Goal: Task Accomplishment & Management: Manage account settings

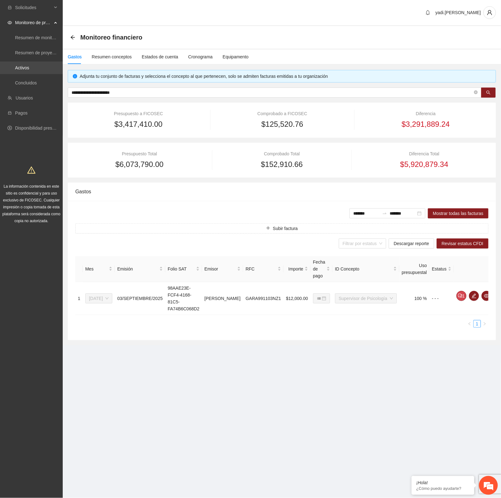
click at [19, 69] on link "Activos" at bounding box center [22, 67] width 14 height 5
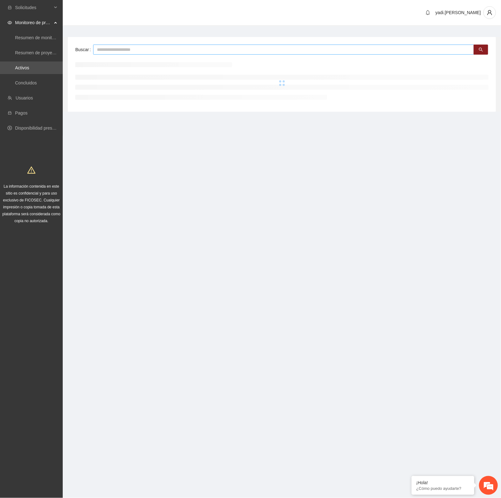
click at [104, 48] on input "text" at bounding box center [283, 50] width 381 height 10
type input "*"
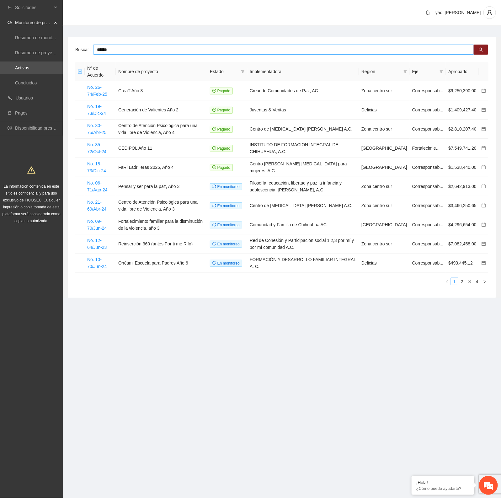
type input "******"
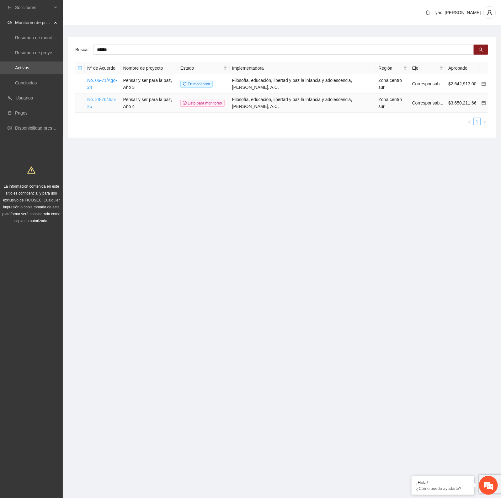
click at [101, 102] on link "No. 28-76/Jun-25" at bounding box center [101, 103] width 29 height 12
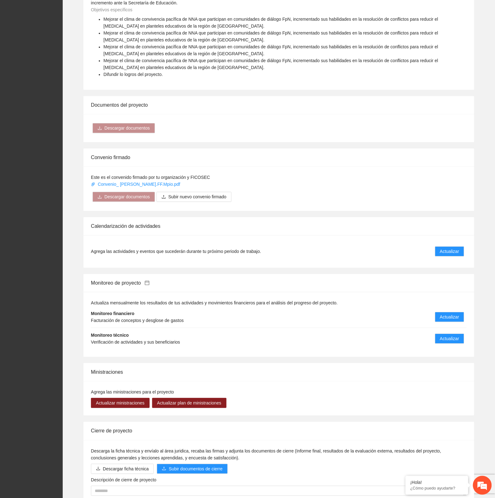
scroll to position [405, 0]
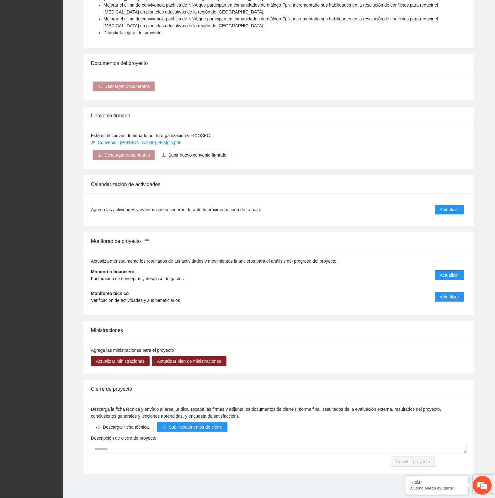
click at [451, 275] on span "Actualizar" at bounding box center [449, 275] width 19 height 7
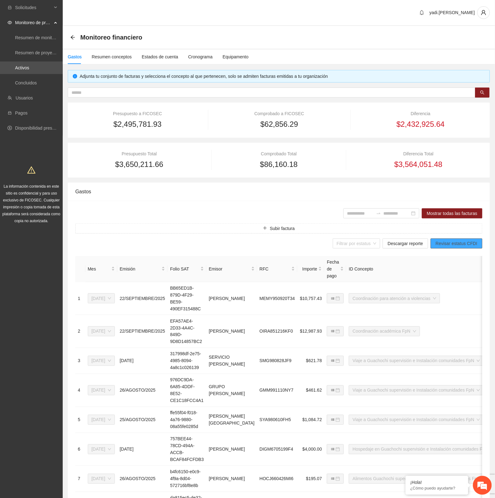
click at [452, 244] on span "Revisar estatus CFDI" at bounding box center [457, 243] width 42 height 7
click at [365, 241] on input "search" at bounding box center [354, 243] width 35 height 9
click at [395, 247] on span "Descargar reporte" at bounding box center [405, 243] width 35 height 7
click at [70, 35] on div "Monitoreo financiero" at bounding box center [279, 37] width 432 height 23
click at [72, 37] on icon "arrow-left" at bounding box center [72, 37] width 5 height 5
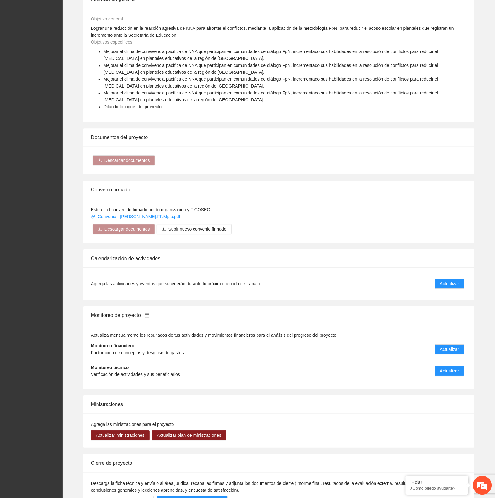
scroll to position [405, 0]
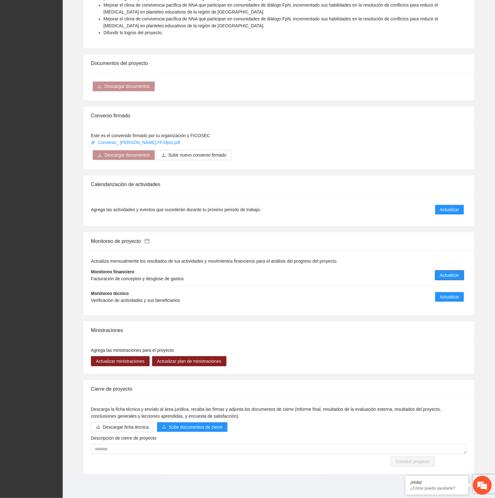
click at [453, 274] on span "Actualizar" at bounding box center [449, 275] width 19 height 7
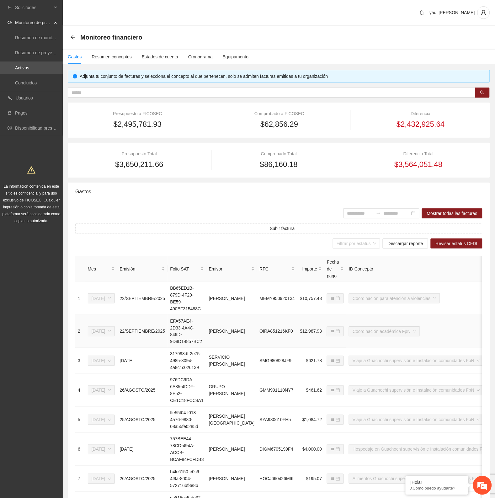
scroll to position [161, 0]
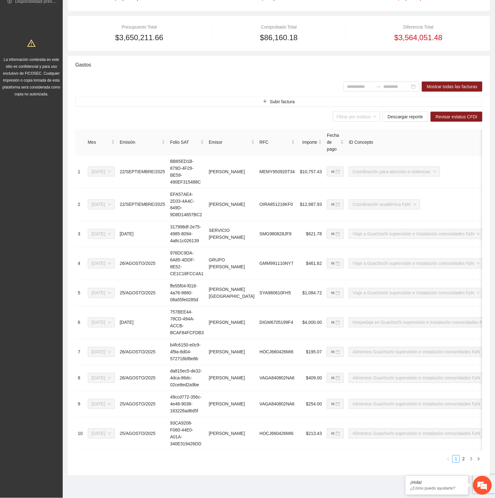
click at [473, 460] on link "3" at bounding box center [471, 459] width 7 height 7
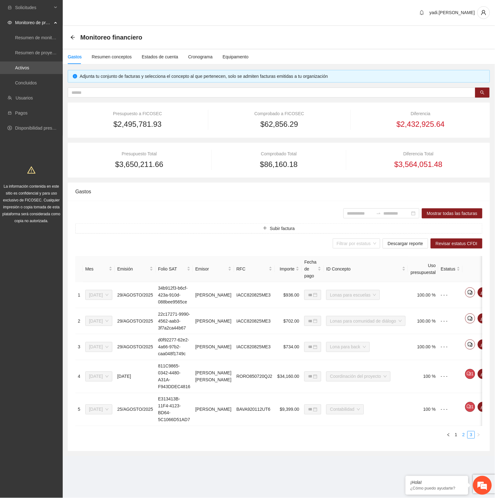
click at [465, 438] on link "2" at bounding box center [463, 435] width 7 height 7
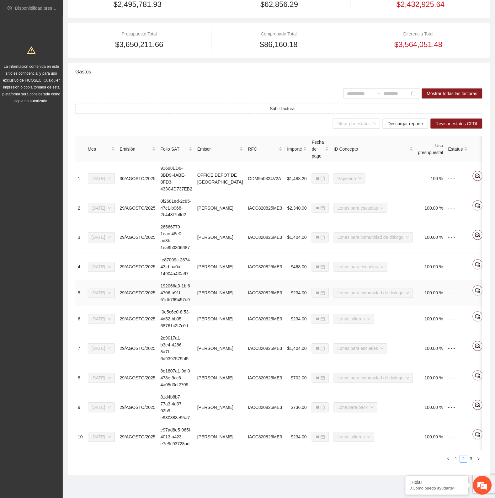
scroll to position [0, 0]
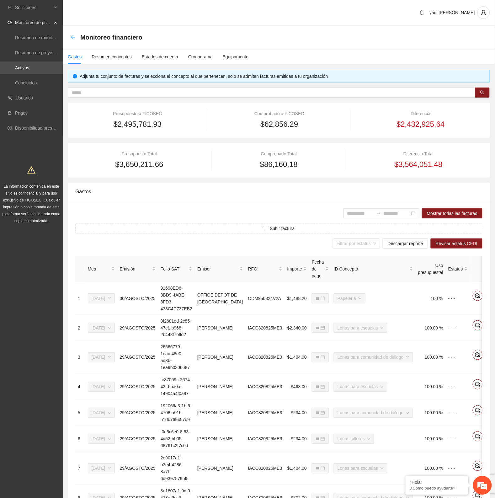
click at [70, 36] on icon "arrow-left" at bounding box center [72, 37] width 5 height 5
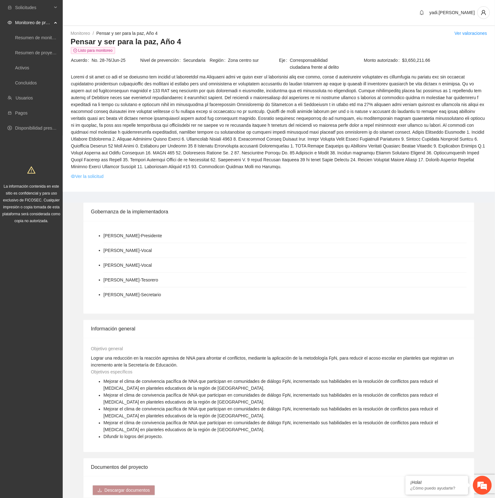
click at [95, 178] on link "Ver la solicitud" at bounding box center [87, 176] width 33 height 7
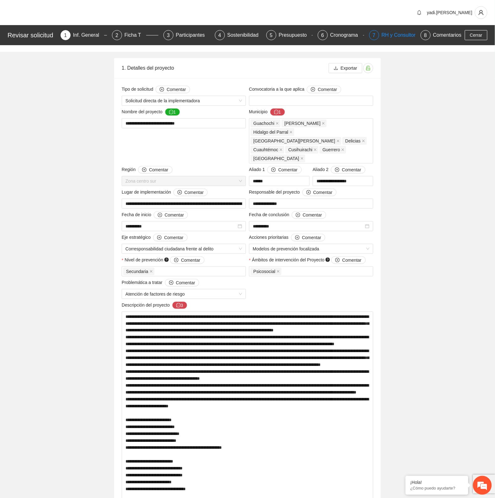
click at [398, 32] on div "RH y Consultores" at bounding box center [404, 35] width 44 height 10
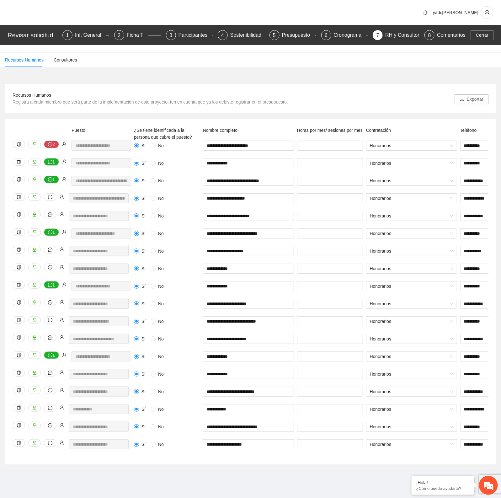
click at [468, 99] on span "Exportar" at bounding box center [475, 99] width 17 height 7
click at [448, 69] on div "**********" at bounding box center [250, 261] width 501 height 419
click at [479, 32] on span "Cerrar" at bounding box center [482, 35] width 13 height 7
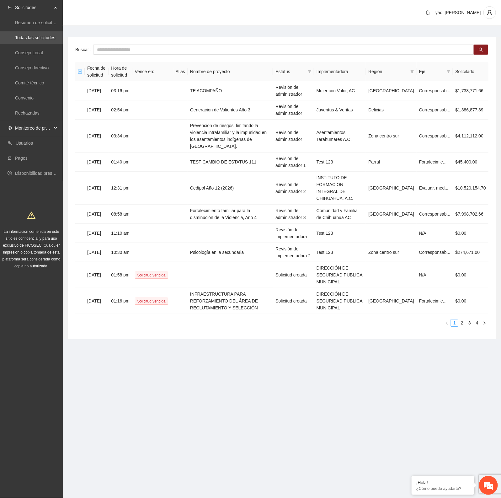
click at [22, 124] on span "Monitoreo de proyectos" at bounding box center [33, 128] width 37 height 13
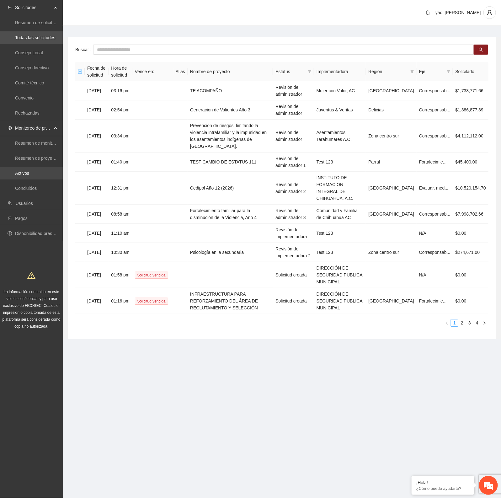
click at [29, 173] on link "Activos" at bounding box center [22, 173] width 14 height 5
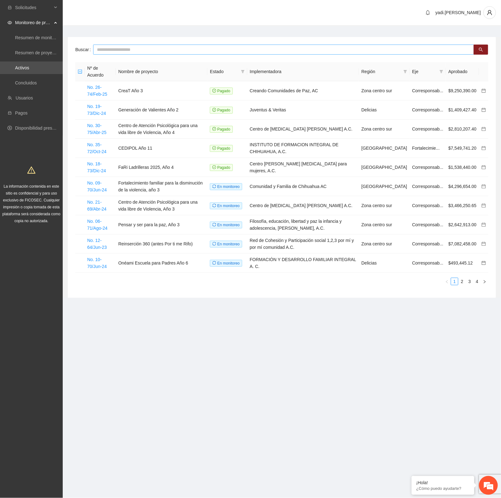
click at [174, 54] on input "text" at bounding box center [283, 50] width 381 height 10
type input "******"
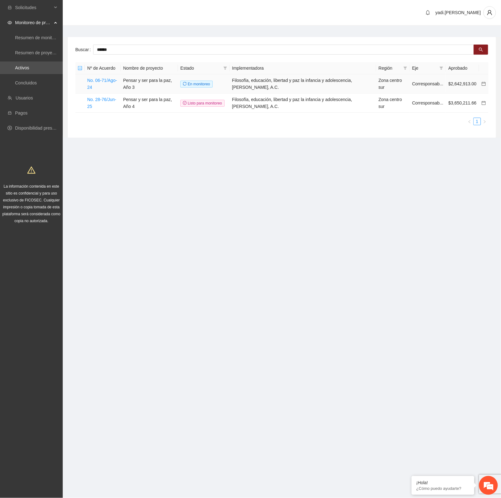
click at [485, 81] on link at bounding box center [484, 83] width 4 height 5
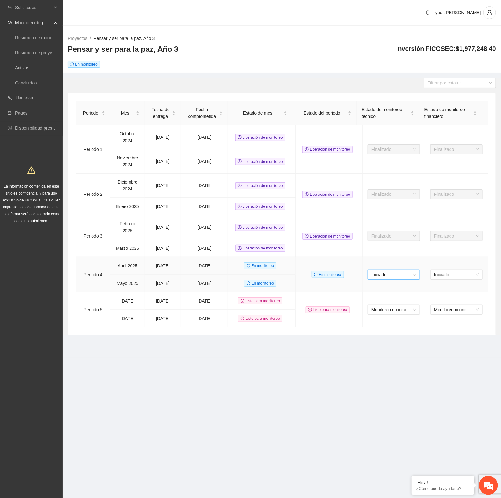
click at [388, 277] on span "Iniciado" at bounding box center [394, 274] width 45 height 9
drag, startPoint x: 387, startPoint y: 309, endPoint x: 413, endPoint y: 294, distance: 29.8
click at [388, 308] on div "Finalizado" at bounding box center [388, 306] width 45 height 7
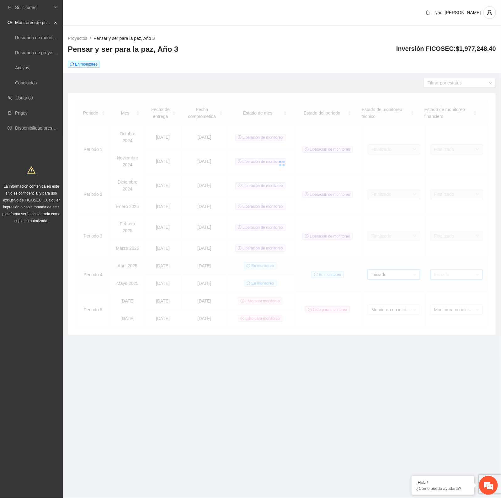
click at [446, 276] on div "Periodo Mes Fecha de entrega Fecha comprometida Estado de mes Estado del period…" at bounding box center [282, 214] width 413 height 227
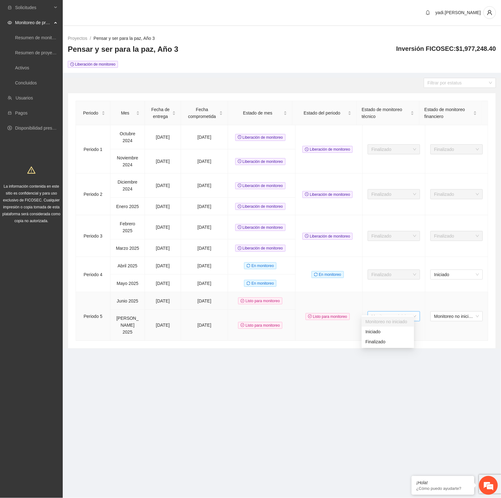
click at [397, 312] on span "Monitoreo no iniciado" at bounding box center [394, 316] width 45 height 9
drag, startPoint x: 388, startPoint y: 344, endPoint x: 443, endPoint y: 298, distance: 71.6
click at [388, 342] on div "Finalizado" at bounding box center [388, 341] width 45 height 7
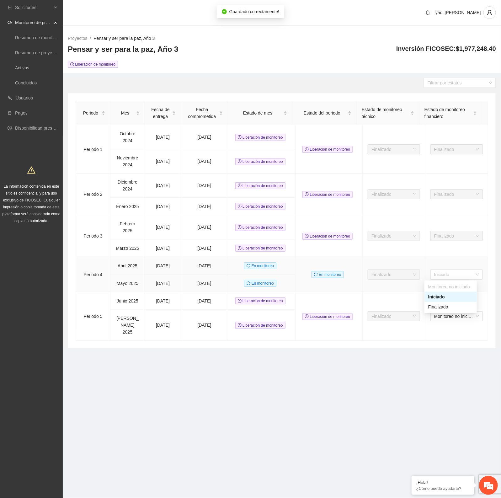
click at [453, 276] on span "Iniciado" at bounding box center [456, 274] width 45 height 9
click at [458, 271] on span "Iniciado" at bounding box center [456, 274] width 45 height 9
drag, startPoint x: 438, startPoint y: 309, endPoint x: 440, endPoint y: 307, distance: 3.8
click at [437, 309] on div "Finalizado" at bounding box center [450, 306] width 45 height 7
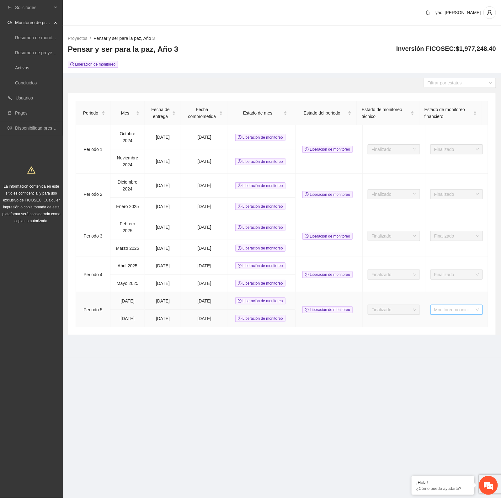
click at [454, 311] on span "Monitoreo no iniciado" at bounding box center [456, 309] width 45 height 9
click at [443, 331] on div "Iniciado" at bounding box center [450, 331] width 45 height 7
click at [443, 331] on div "Periodo Mes Fecha de entrega Fecha comprometida Estado de mes Estado del period…" at bounding box center [282, 214] width 428 height 242
click at [460, 309] on span "Iniciado" at bounding box center [456, 309] width 45 height 9
drag, startPoint x: 0, startPoint y: 0, endPoint x: 449, endPoint y: 344, distance: 565.3
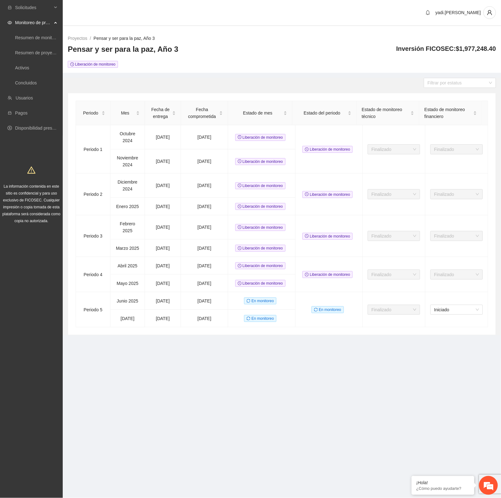
click at [449, 344] on section "Solicitudes Monitoreo de proyectos Resumen de monitoreo Resumen de proyectos ap…" at bounding box center [250, 249] width 501 height 498
click at [451, 313] on span "Iniciado" at bounding box center [456, 309] width 45 height 9
click at [443, 342] on div "Finalizado" at bounding box center [450, 341] width 45 height 7
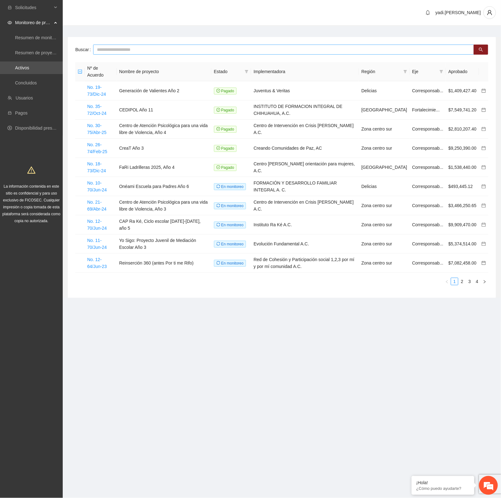
click at [212, 49] on input "text" at bounding box center [283, 50] width 381 height 10
type input "******"
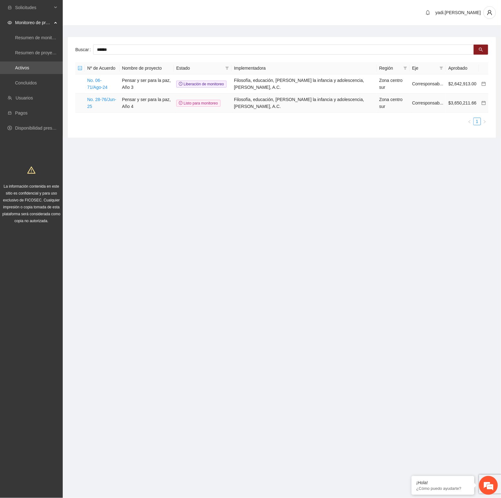
click at [484, 103] on icon "calendar" at bounding box center [484, 103] width 4 height 4
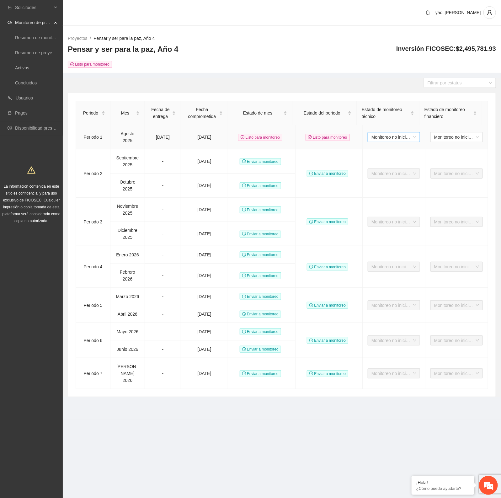
click at [385, 135] on span "Monitoreo no iniciado" at bounding box center [394, 136] width 45 height 9
click at [375, 158] on div "Iniciado" at bounding box center [388, 159] width 45 height 7
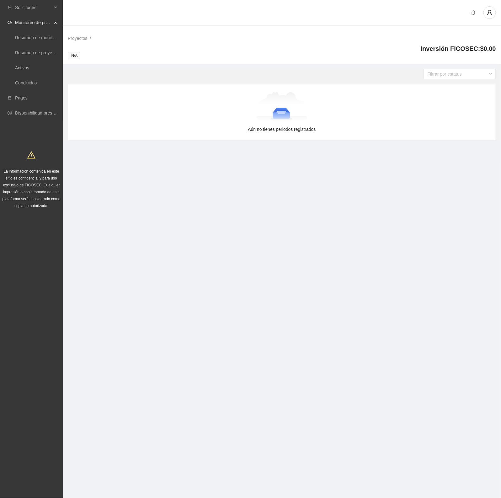
click at [457, 137] on div "Aún no tienes periodos registrados" at bounding box center [282, 112] width 428 height 56
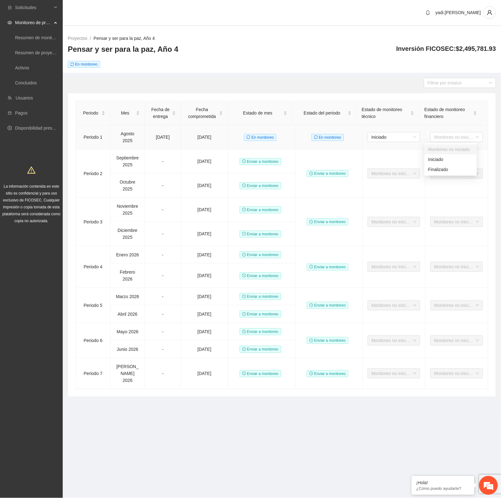
click at [457, 137] on span "Monitoreo no iniciado" at bounding box center [456, 136] width 45 height 9
click at [437, 159] on div "Iniciado" at bounding box center [450, 159] width 45 height 7
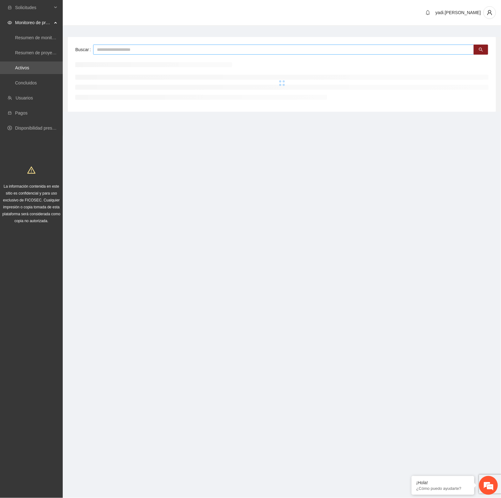
click at [130, 49] on input "text" at bounding box center [283, 50] width 381 height 10
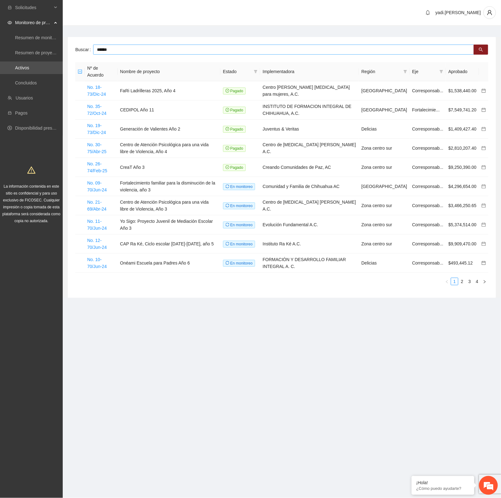
type input "******"
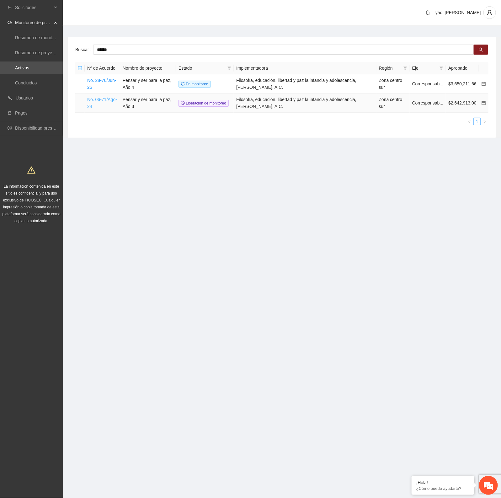
click at [101, 98] on link "No. 06-71/Ago-24" at bounding box center [102, 103] width 30 height 12
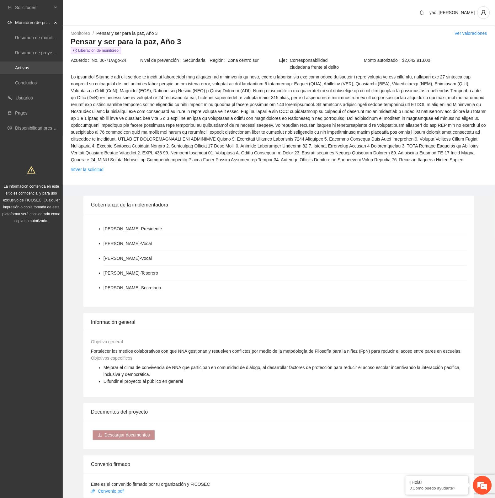
click at [29, 68] on link "Activos" at bounding box center [22, 67] width 14 height 5
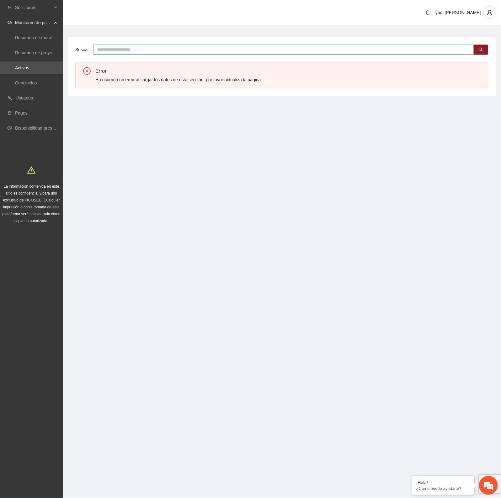
click at [196, 51] on input "text" at bounding box center [283, 50] width 381 height 10
type input "******"
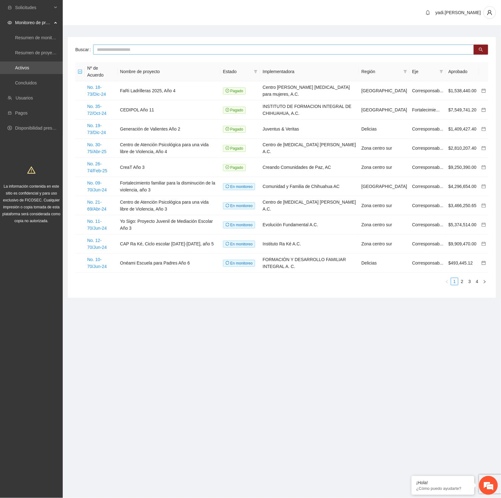
click at [208, 49] on input "text" at bounding box center [283, 50] width 381 height 10
type input "******"
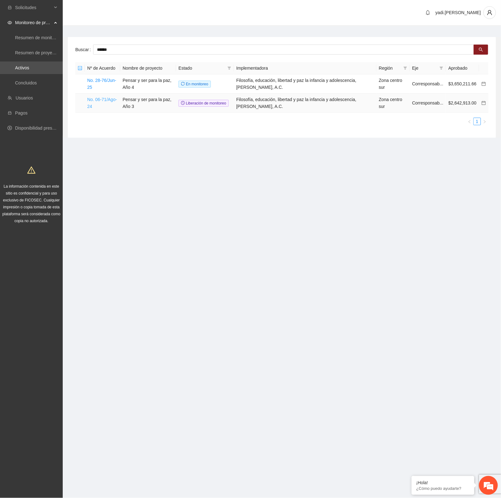
click at [105, 100] on link "No. 06-71/Ago-24" at bounding box center [102, 103] width 30 height 12
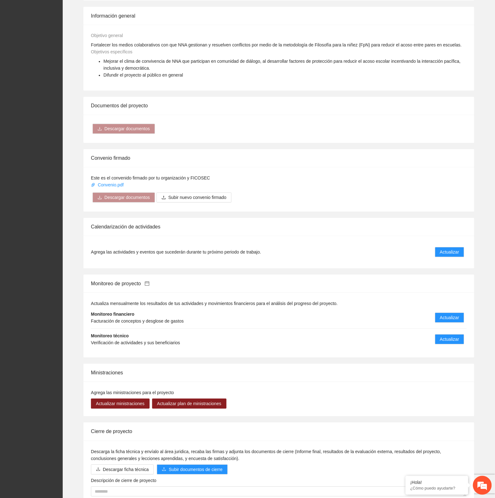
scroll to position [349, 0]
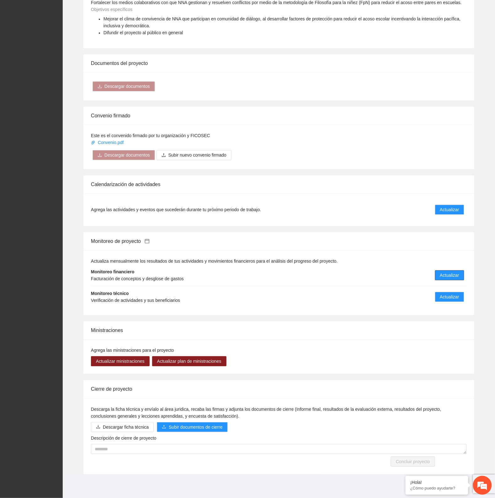
click at [459, 278] on span "Actualizar" at bounding box center [449, 275] width 19 height 7
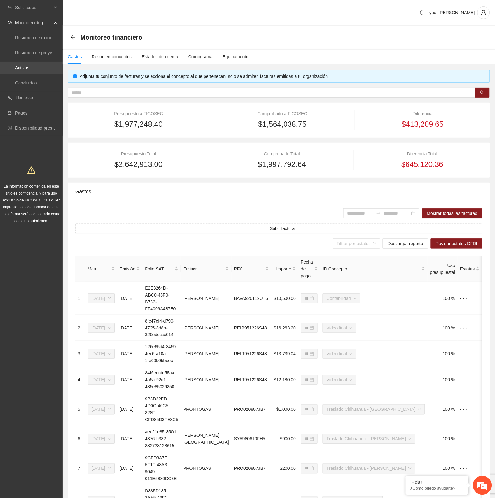
click at [18, 69] on link "Activos" at bounding box center [22, 67] width 14 height 5
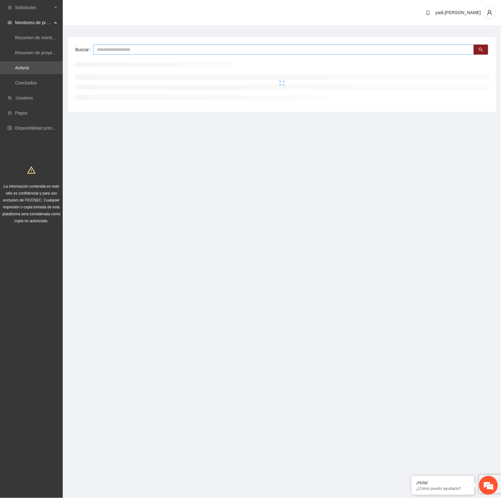
click at [129, 52] on input "text" at bounding box center [283, 50] width 381 height 10
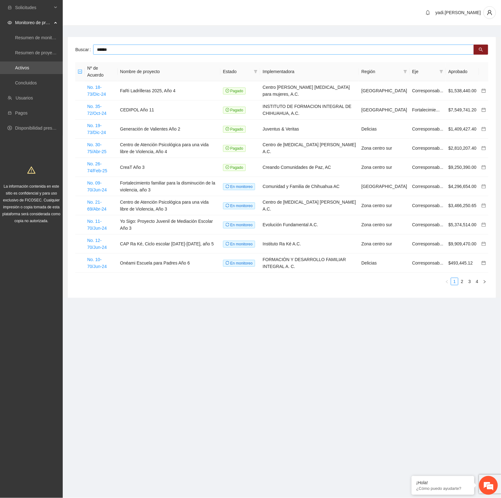
type input "******"
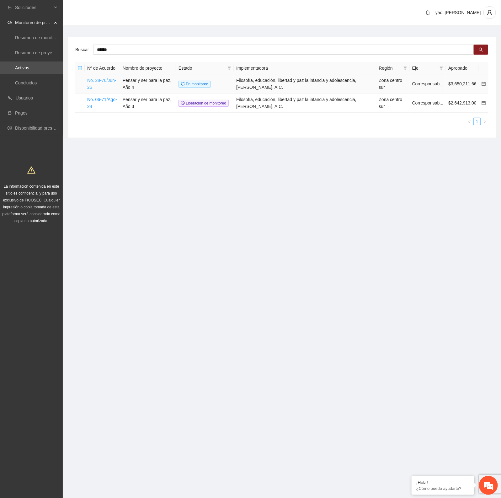
click at [93, 80] on link "No. 28-76/Jun-25" at bounding box center [101, 84] width 29 height 12
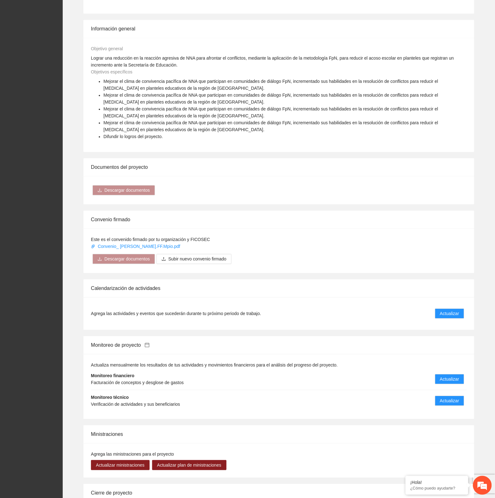
scroll to position [353, 0]
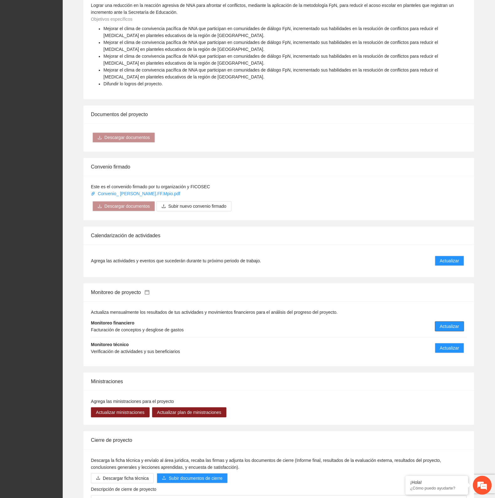
click at [457, 330] on span "Actualizar" at bounding box center [449, 326] width 19 height 7
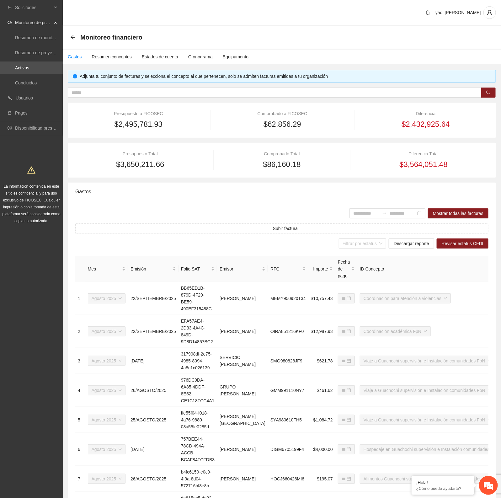
type input "**********"
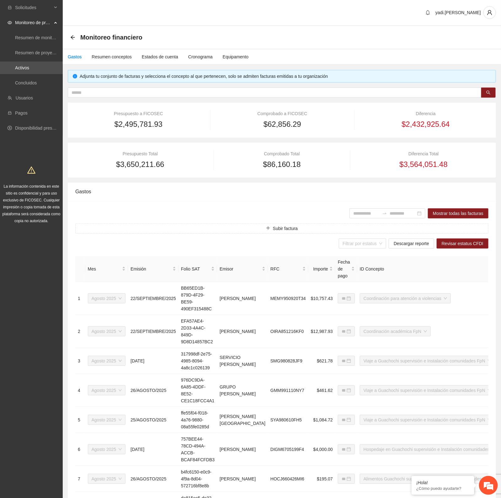
type input "**********"
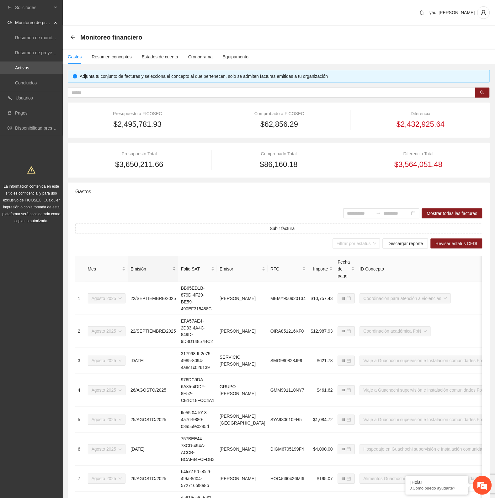
click at [141, 269] on span "Emisión" at bounding box center [151, 269] width 41 height 7
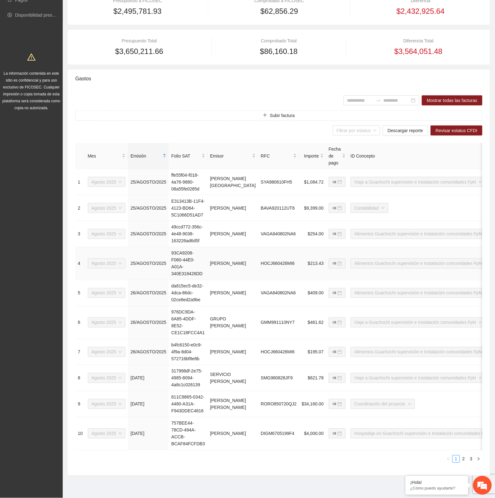
scroll to position [154, 0]
click at [465, 459] on link "2" at bounding box center [463, 459] width 7 height 7
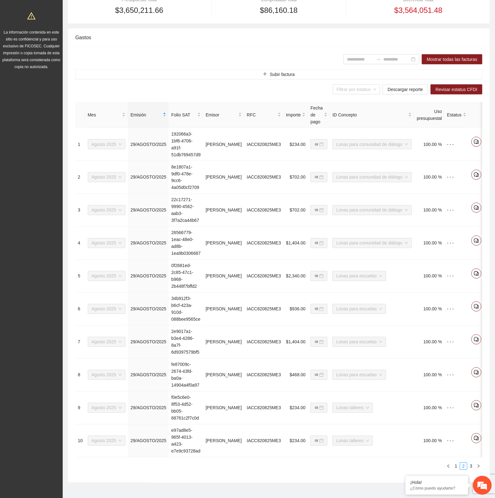
scroll to position [168, 0]
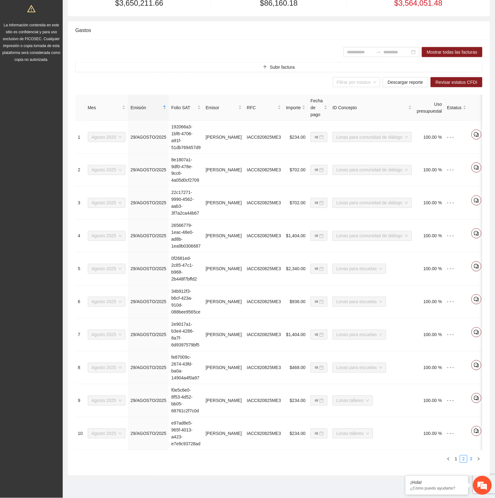
click at [472, 461] on link "3" at bounding box center [471, 459] width 7 height 7
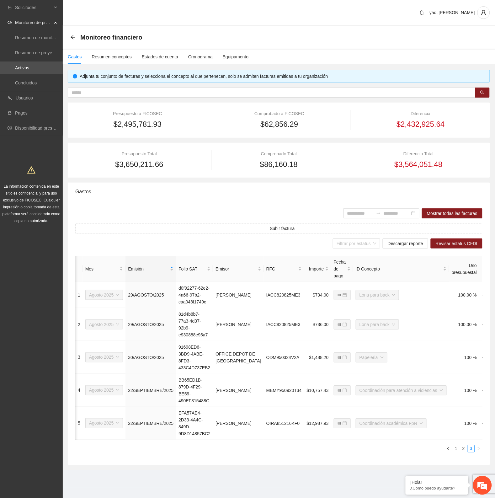
scroll to position [0, 28]
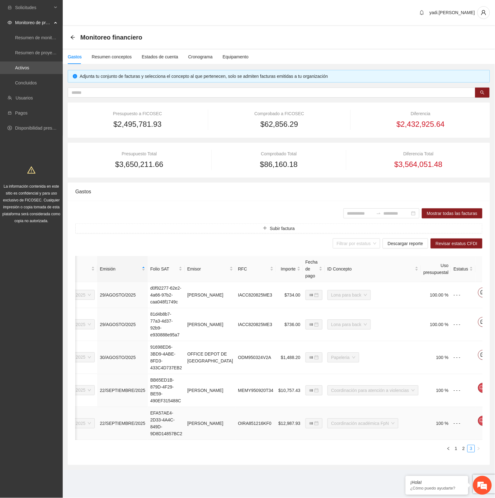
click at [494, 423] on icon "edit" at bounding box center [496, 420] width 4 height 4
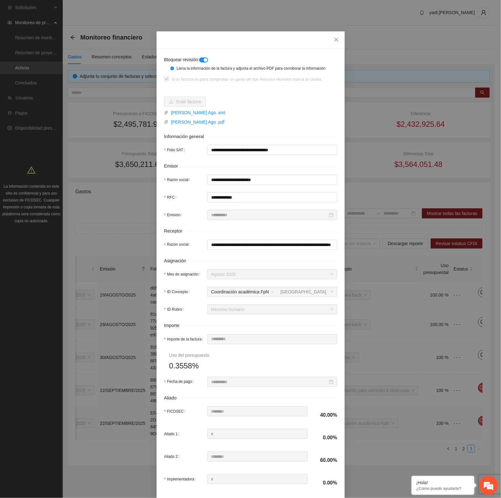
click at [450, 426] on div "**********" at bounding box center [250, 249] width 501 height 498
click at [334, 39] on icon "close" at bounding box center [336, 39] width 5 height 5
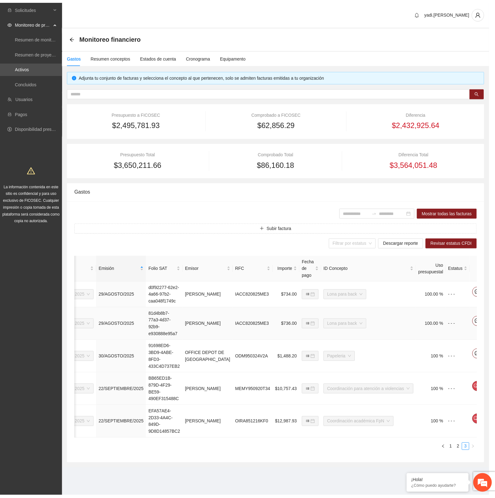
scroll to position [0, 22]
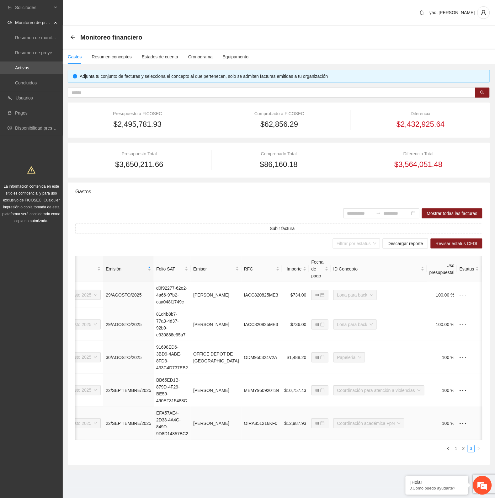
click at [484, 426] on button "1" at bounding box center [489, 421] width 10 height 10
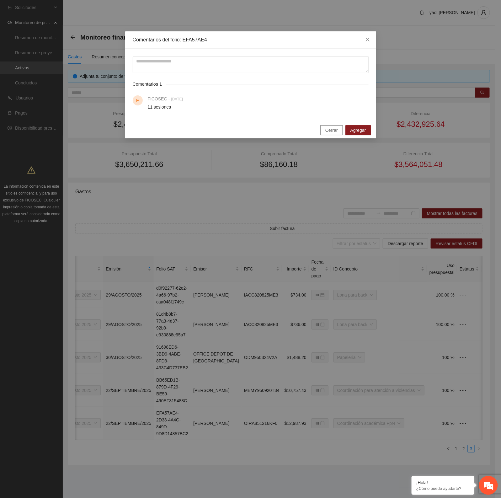
click at [330, 129] on span "Cerrar" at bounding box center [331, 130] width 13 height 7
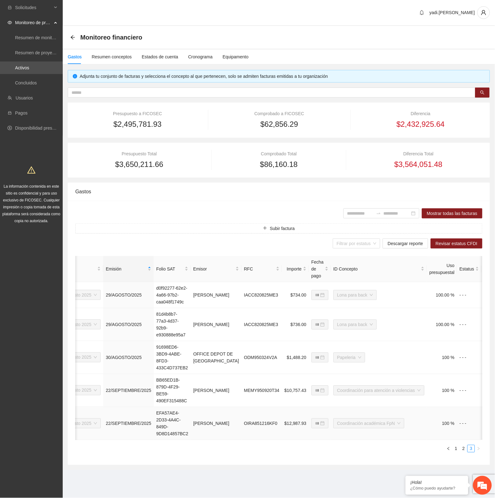
click at [500, 423] on icon "edit" at bounding box center [502, 420] width 4 height 4
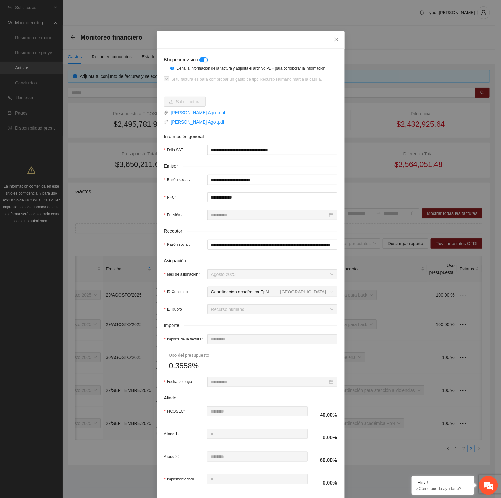
click at [204, 59] on div "button" at bounding box center [206, 60] width 4 height 4
click at [334, 41] on icon "close" at bounding box center [336, 40] width 4 height 4
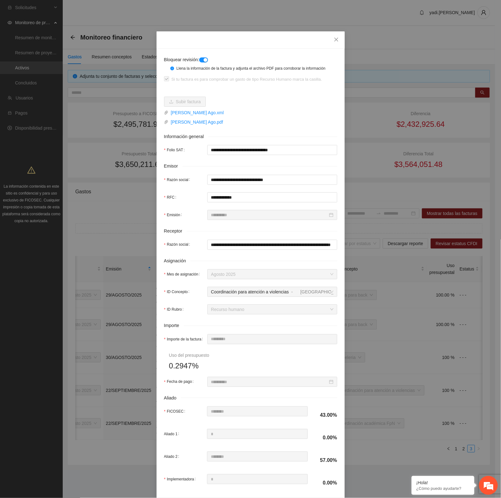
click at [206, 60] on div "button" at bounding box center [206, 60] width 4 height 4
click at [442, 446] on div "**********" at bounding box center [250, 249] width 501 height 498
click at [334, 38] on icon "close" at bounding box center [336, 39] width 5 height 5
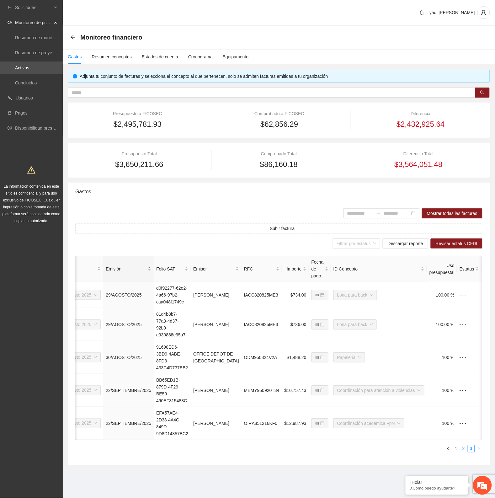
click at [464, 452] on link "2" at bounding box center [463, 448] width 7 height 7
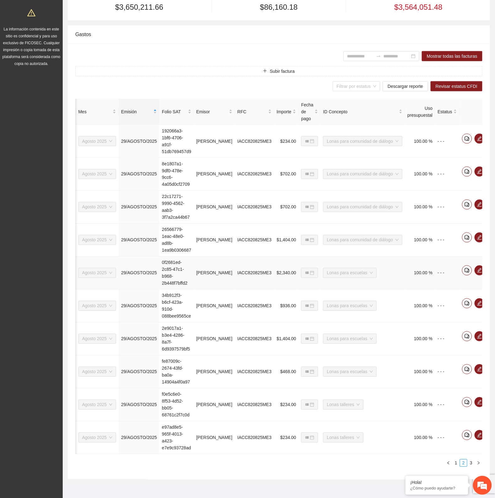
scroll to position [168, 0]
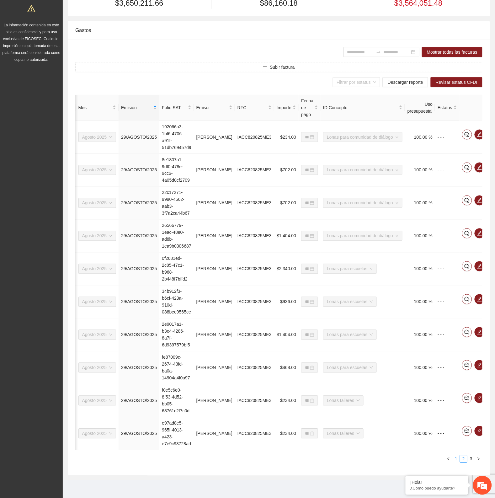
click at [457, 460] on link "1" at bounding box center [456, 459] width 7 height 7
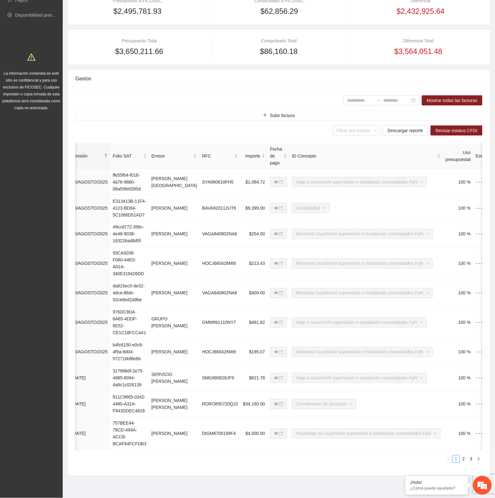
scroll to position [0, 84]
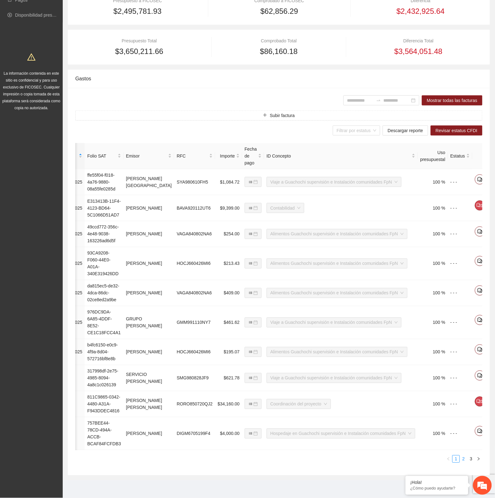
click at [464, 461] on link "2" at bounding box center [463, 459] width 7 height 7
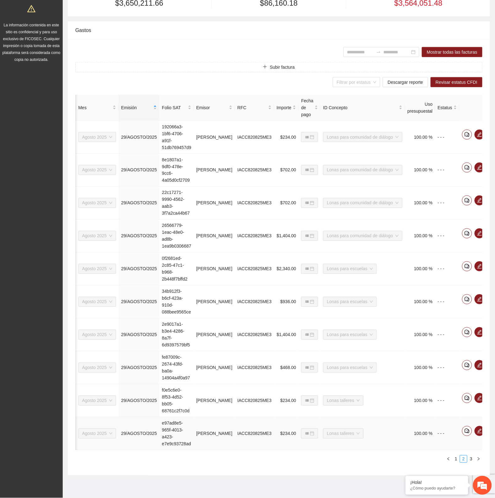
scroll to position [168, 0]
click at [471, 459] on link "3" at bounding box center [471, 459] width 7 height 7
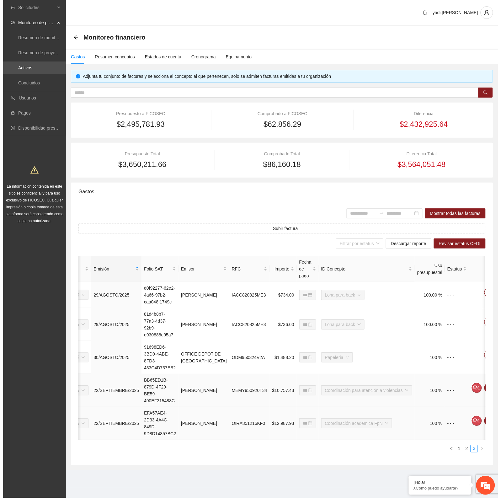
scroll to position [0, 38]
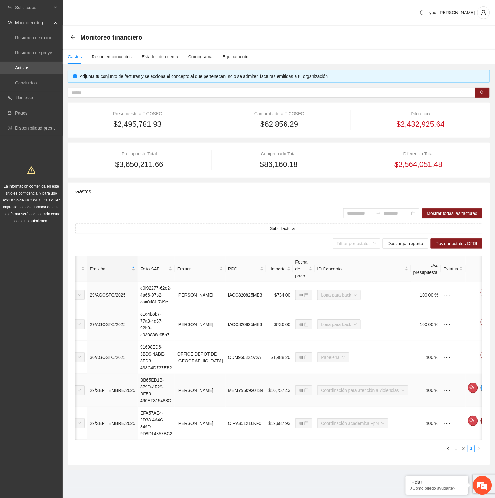
click at [484, 390] on icon "edit" at bounding box center [486, 387] width 4 height 4
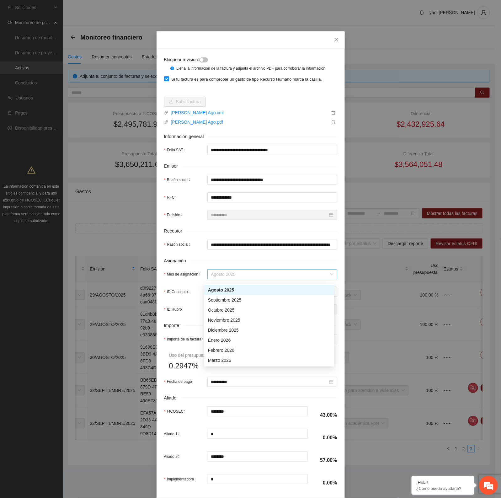
click at [303, 275] on span "Agosto 2025" at bounding box center [272, 274] width 122 height 9
click at [280, 297] on div "Septiembre 2025" at bounding box center [269, 300] width 122 height 7
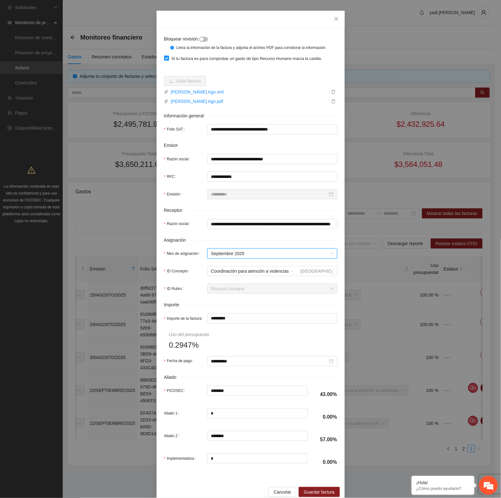
scroll to position [32, 0]
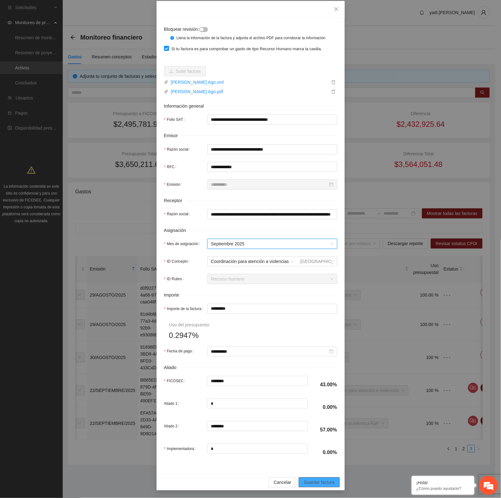
click at [327, 482] on span "Guardar factura" at bounding box center [319, 482] width 31 height 7
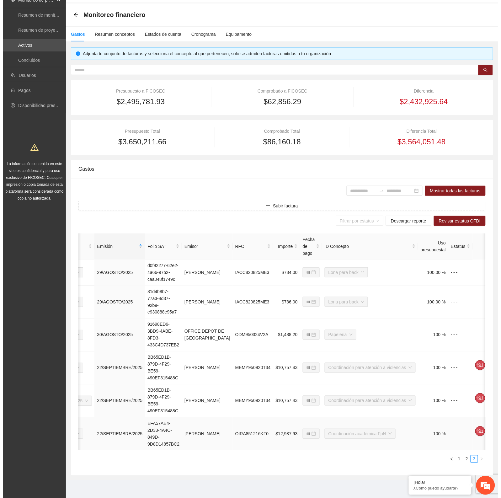
scroll to position [0, 43]
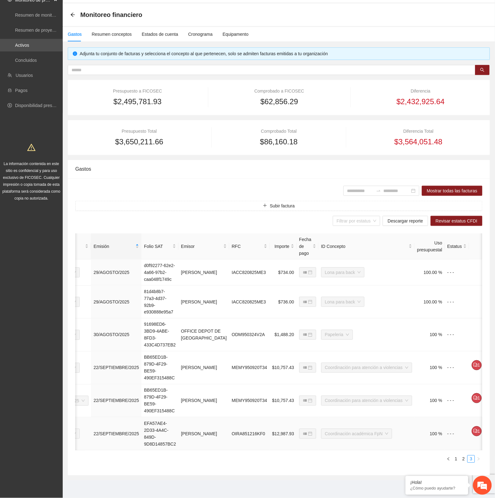
click at [487, 429] on icon "edit" at bounding box center [489, 431] width 5 height 5
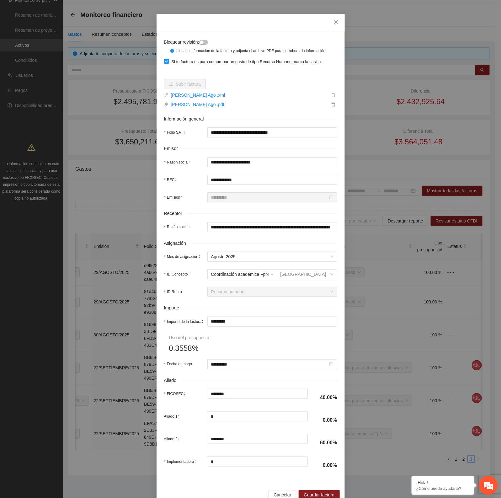
scroll to position [32, 0]
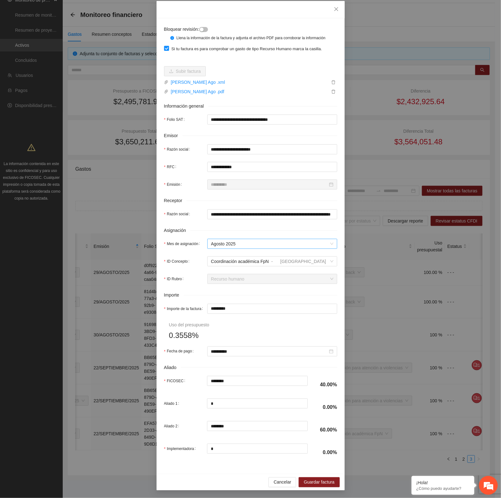
click at [245, 244] on span "Agosto 2025" at bounding box center [272, 243] width 122 height 9
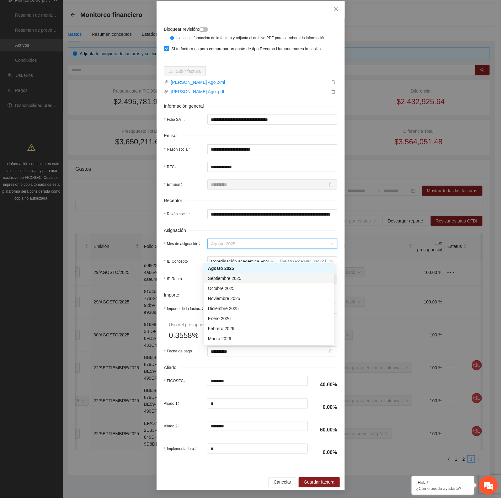
click at [236, 273] on div "Septiembre 2025" at bounding box center [269, 278] width 130 height 10
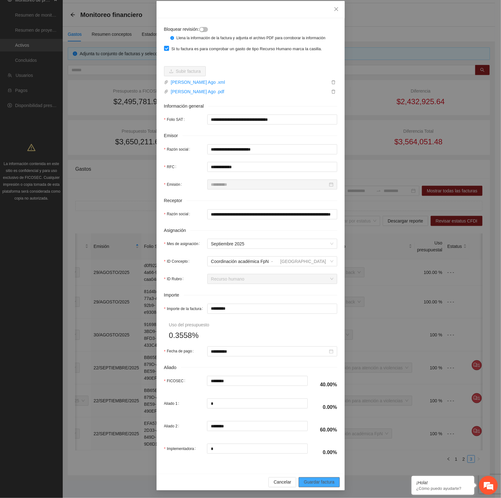
click at [316, 482] on span "Guardar factura" at bounding box center [319, 482] width 31 height 7
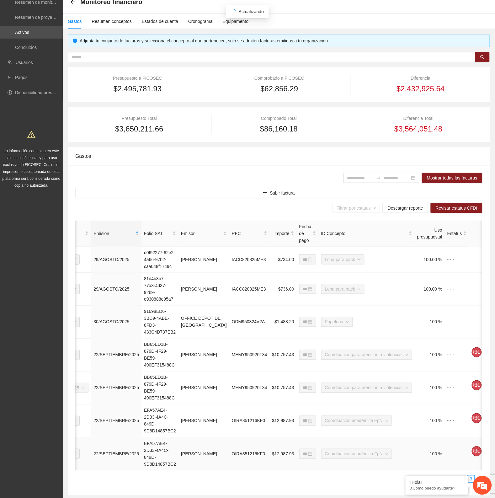
scroll to position [0, 43]
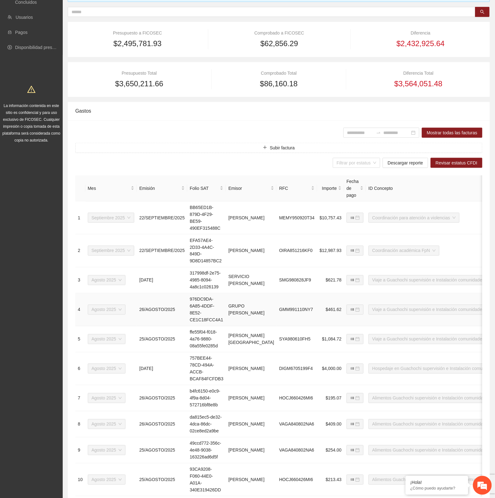
scroll to position [161, 0]
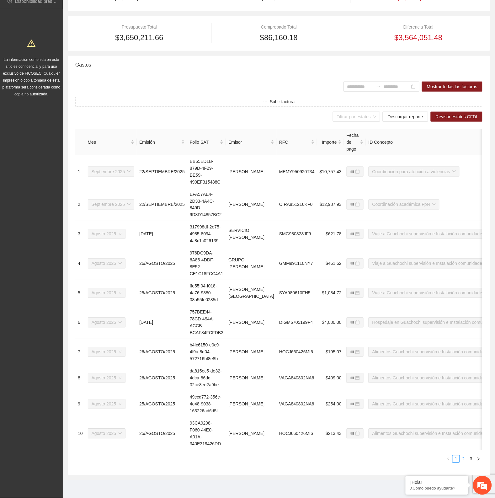
click at [464, 459] on link "2" at bounding box center [463, 459] width 7 height 7
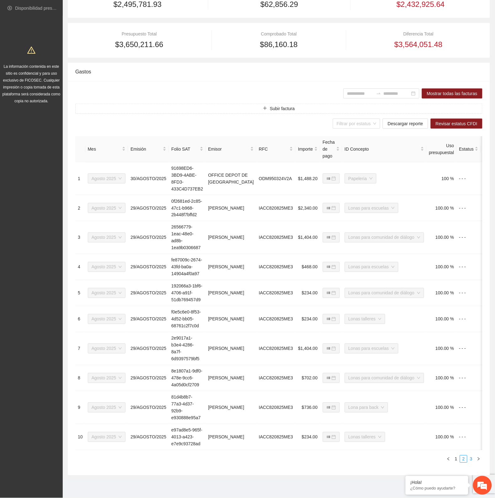
click at [473, 463] on link "3" at bounding box center [471, 459] width 7 height 7
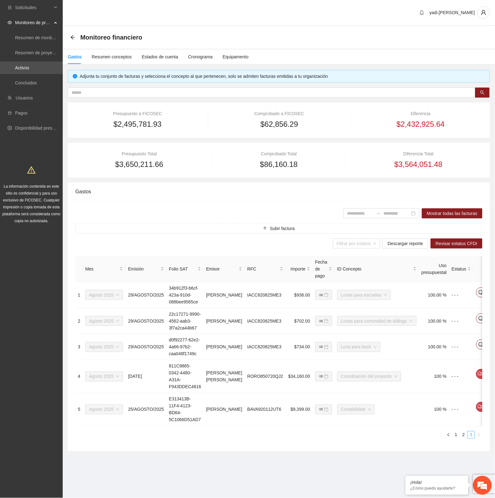
scroll to position [3, 0]
click at [458, 438] on link "1" at bounding box center [456, 435] width 7 height 7
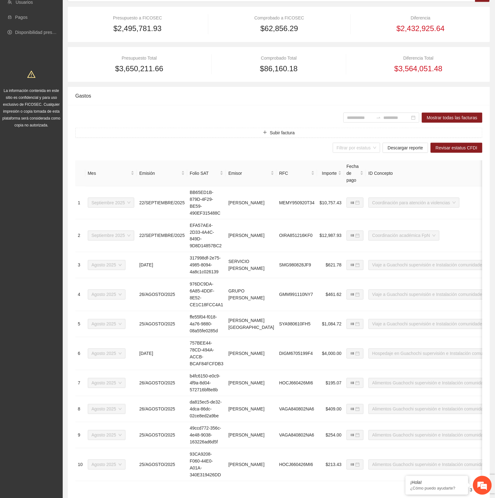
scroll to position [0, 0]
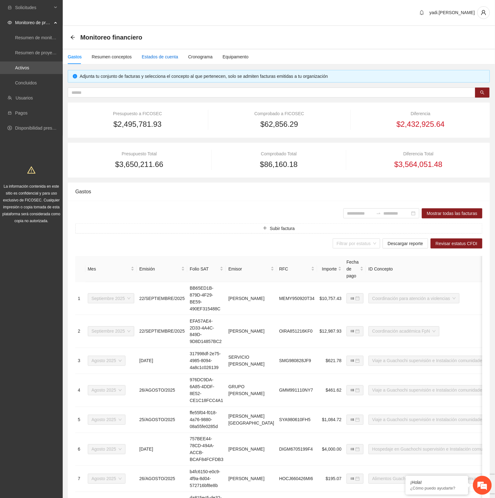
click at [145, 55] on div "Estados de cuenta" at bounding box center [160, 56] width 36 height 7
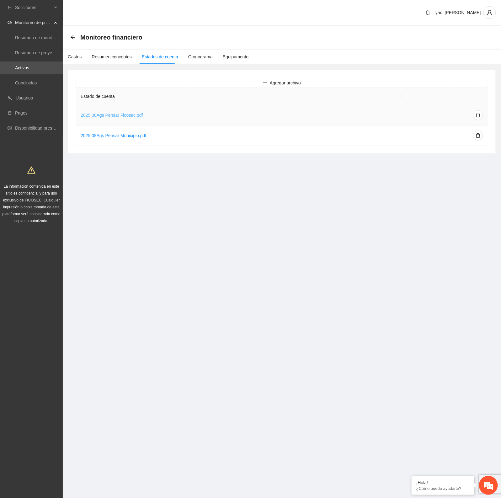
click at [100, 114] on link "2025 08Ags Pensar Ficosec.pdf" at bounding box center [112, 115] width 62 height 5
click at [74, 57] on div "Gastos" at bounding box center [75, 56] width 14 height 7
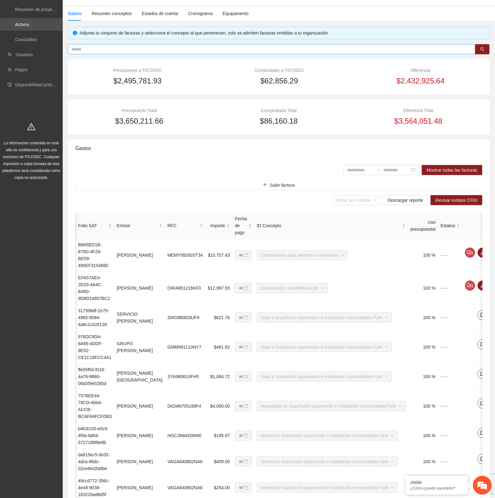
scroll to position [43, 0]
click at [173, 48] on input "text" at bounding box center [269, 49] width 395 height 7
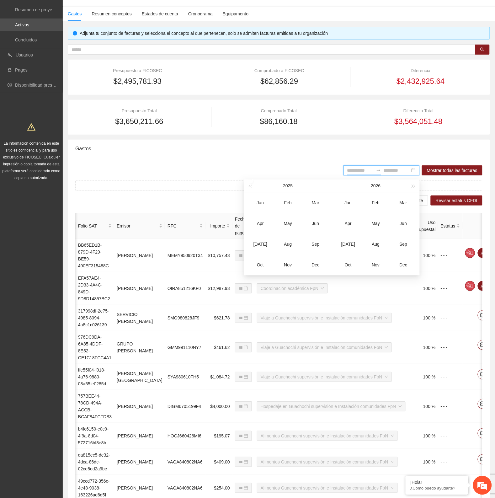
drag, startPoint x: 342, startPoint y: 169, endPoint x: 344, endPoint y: 176, distance: 7.1
click at [347, 169] on input at bounding box center [360, 170] width 26 height 7
type input "*******"
click at [285, 243] on div "Aug" at bounding box center [288, 244] width 19 height 8
type input "*******"
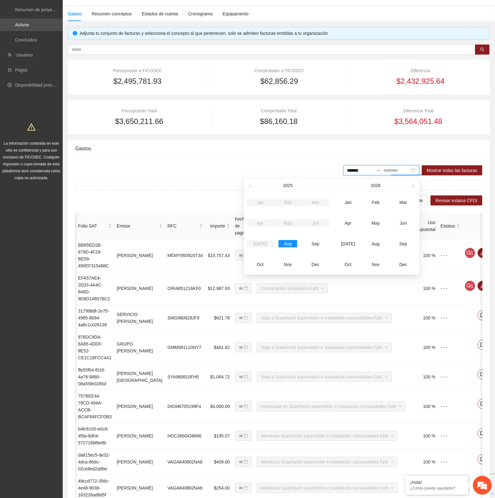
click at [285, 243] on div "Aug" at bounding box center [288, 244] width 19 height 8
type input "*******"
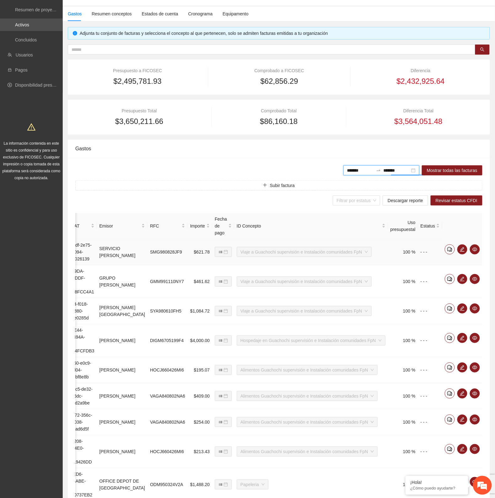
scroll to position [0, 83]
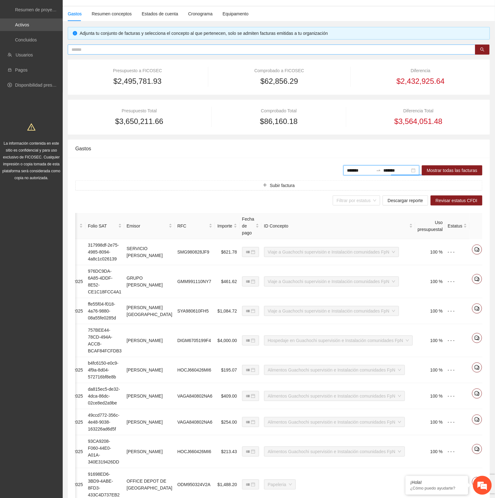
click at [246, 48] on input "text" at bounding box center [269, 49] width 395 height 7
paste input "**********"
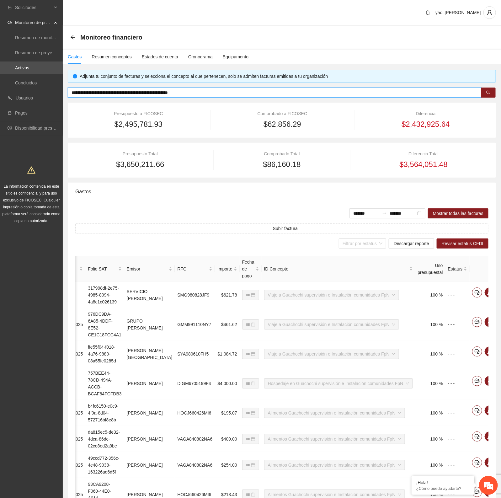
scroll to position [0, 68]
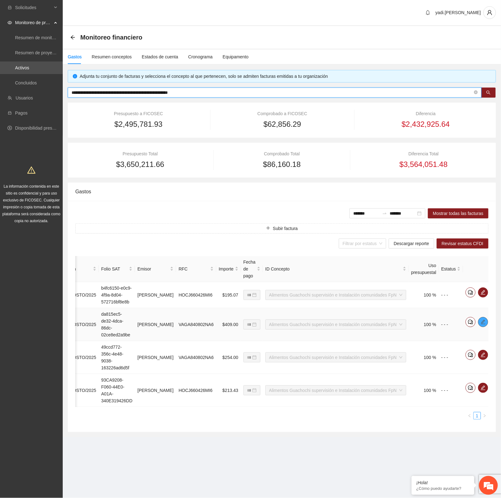
type input "**********"
click at [481, 324] on icon "edit" at bounding box center [483, 321] width 4 height 4
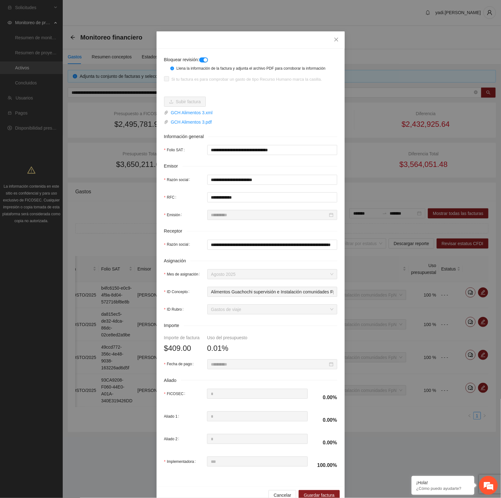
click at [204, 60] on div "button" at bounding box center [206, 60] width 4 height 4
click at [334, 39] on icon "close" at bounding box center [336, 39] width 5 height 5
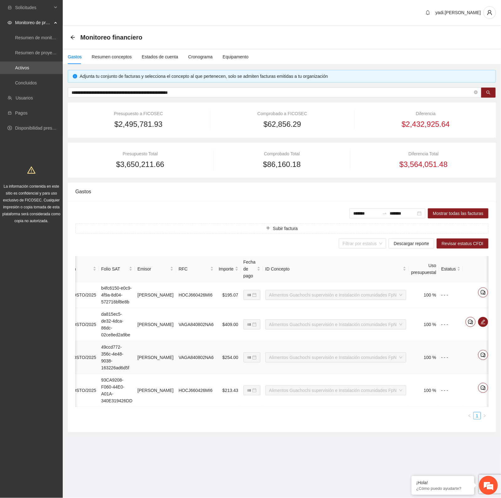
click at [491, 357] on span "edit" at bounding box center [495, 354] width 9 height 5
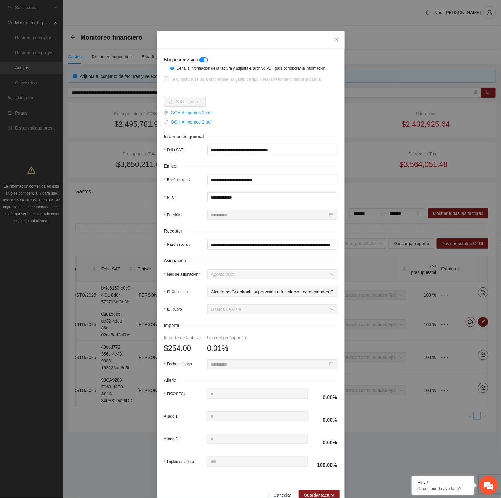
click at [206, 58] on div "button" at bounding box center [206, 60] width 4 height 4
click at [335, 37] on span "Close" at bounding box center [336, 39] width 17 height 17
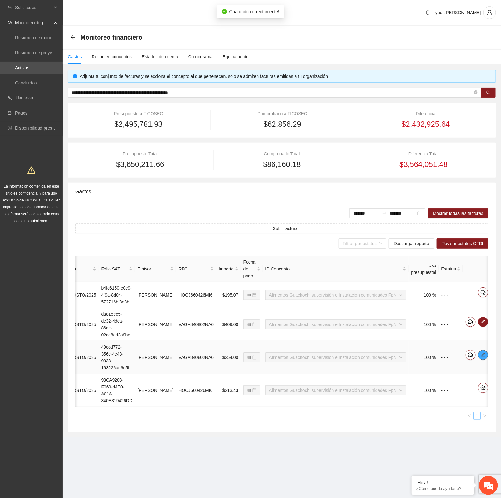
click at [478, 357] on button "button" at bounding box center [483, 355] width 10 height 10
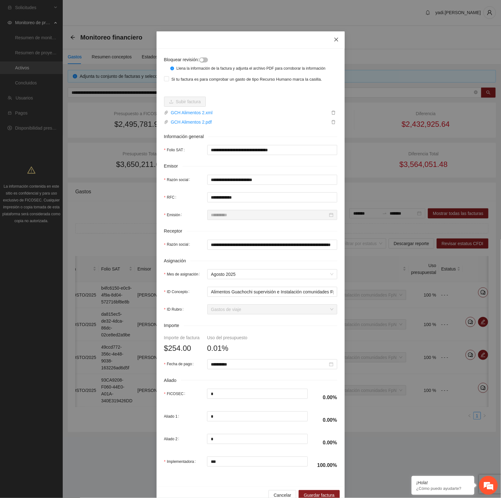
click at [335, 39] on icon "close" at bounding box center [336, 39] width 5 height 5
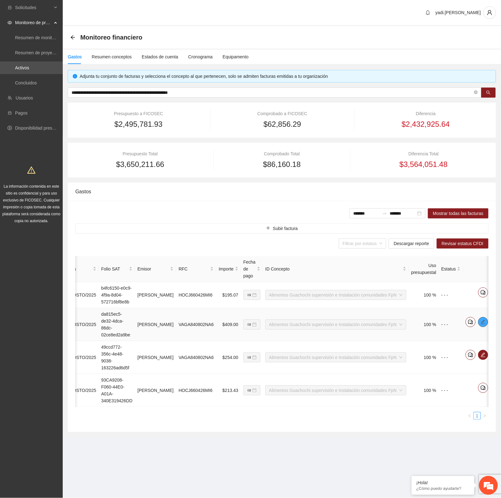
click at [481, 325] on icon "edit" at bounding box center [483, 321] width 5 height 5
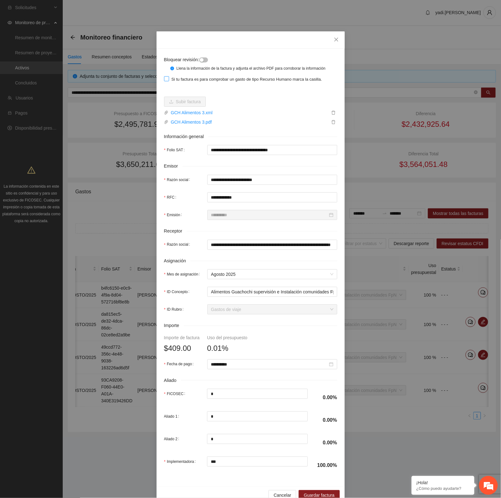
click at [178, 78] on span "Si tu factura es para comprobar un gasto de tipo Recurso Humano marca la casill…" at bounding box center [247, 79] width 156 height 6
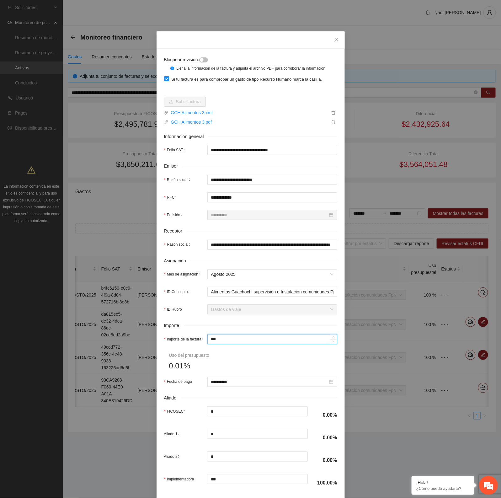
drag, startPoint x: 235, startPoint y: 344, endPoint x: 71, endPoint y: 333, distance: 164.5
click at [71, 333] on div "**********" at bounding box center [250, 249] width 501 height 498
type input "*"
type input "**"
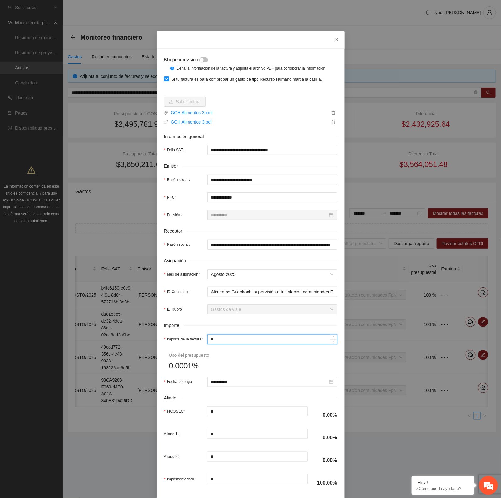
type input "**"
type input "***"
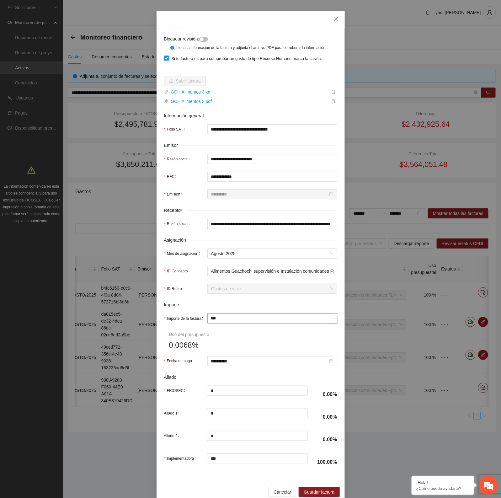
scroll to position [32, 0]
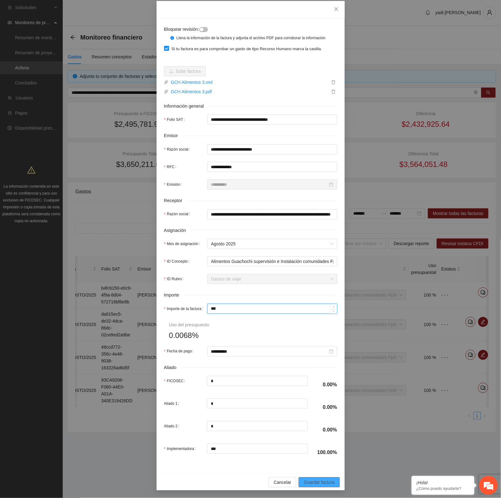
type input "***"
click at [323, 482] on span "Guardar factura" at bounding box center [319, 482] width 31 height 7
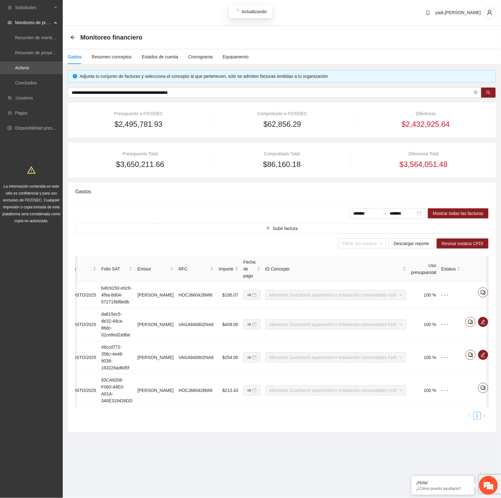
scroll to position [1, 0]
click at [481, 357] on icon "edit" at bounding box center [483, 354] width 5 height 5
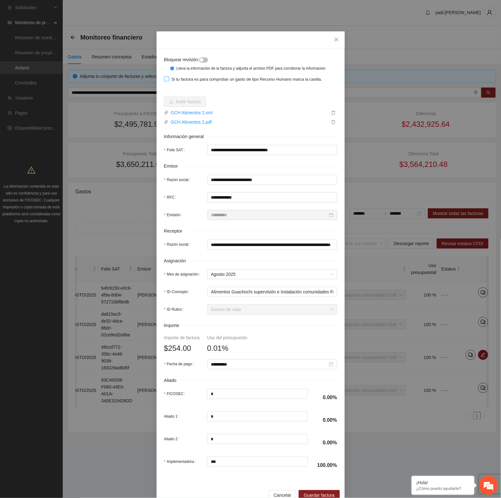
click at [180, 80] on span "Si tu factura es para comprobar un gasto de tipo Recurso Humano marca la casill…" at bounding box center [247, 79] width 156 height 6
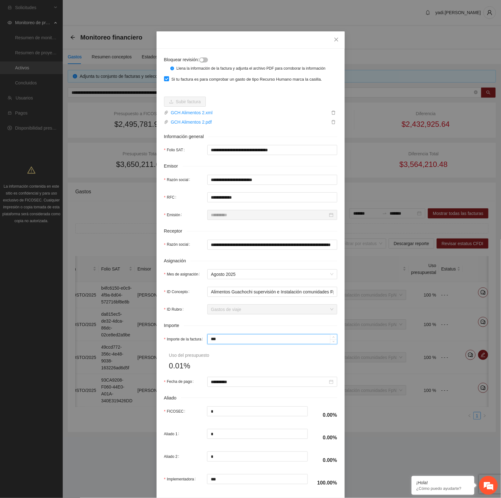
drag, startPoint x: 225, startPoint y: 339, endPoint x: 115, endPoint y: 336, distance: 109.9
click at [115, 336] on div "**********" at bounding box center [250, 249] width 501 height 498
type input "*"
type input "**"
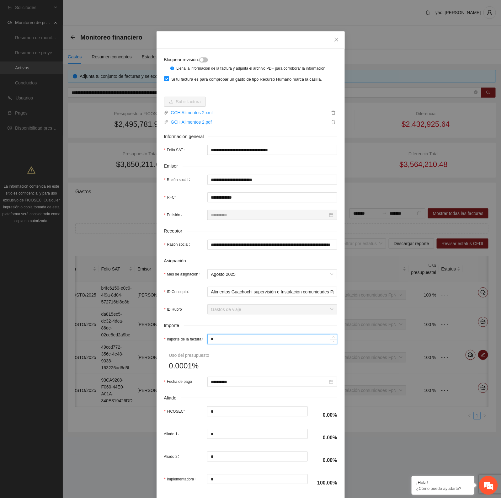
type input "**"
type input "***"
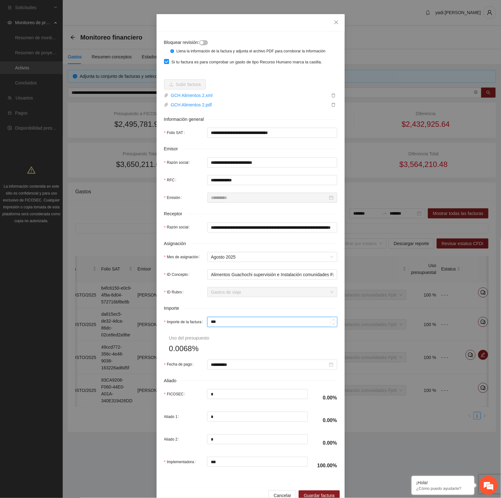
scroll to position [32, 0]
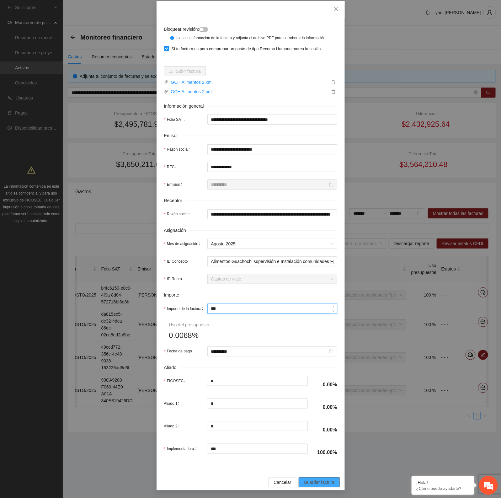
type input "***"
click at [310, 480] on span "Guardar factura" at bounding box center [319, 482] width 31 height 7
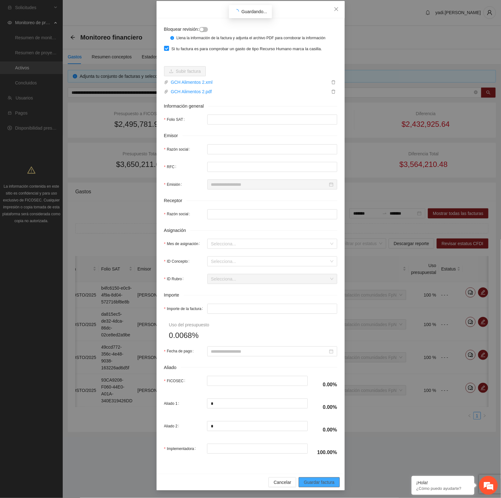
scroll to position [1, 0]
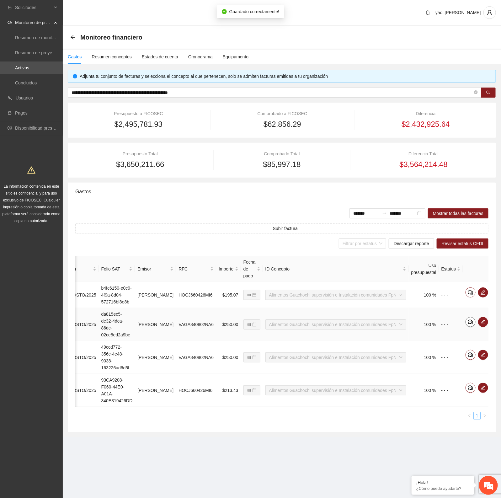
click at [468, 325] on icon "comment" at bounding box center [470, 321] width 5 height 5
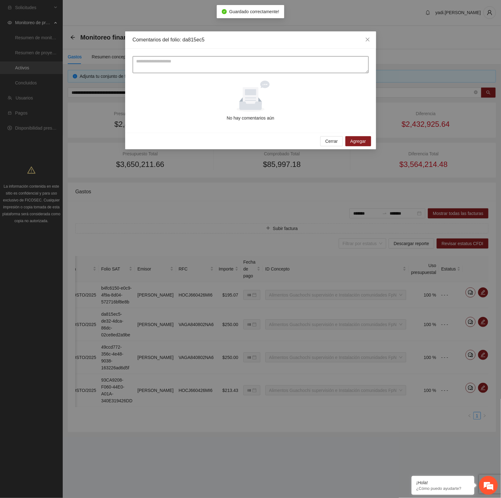
drag, startPoint x: 267, startPoint y: 64, endPoint x: 271, endPoint y: 60, distance: 6.0
click at [267, 65] on textarea at bounding box center [251, 64] width 236 height 17
drag, startPoint x: 273, startPoint y: 56, endPoint x: -1, endPoint y: 68, distance: 274.2
click at [0, 68] on html "**********" at bounding box center [250, 249] width 501 height 498
type textarea "**********"
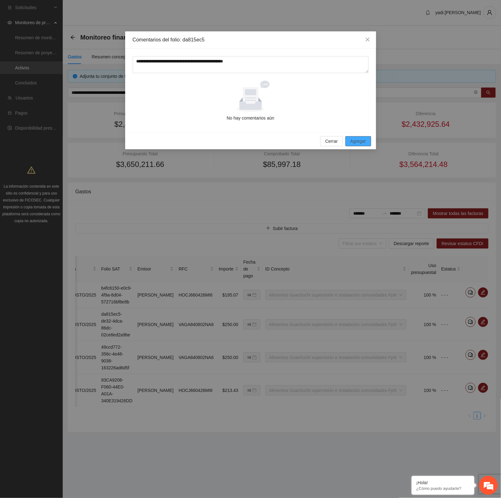
click at [367, 143] on button "Agregar" at bounding box center [359, 141] width 26 height 10
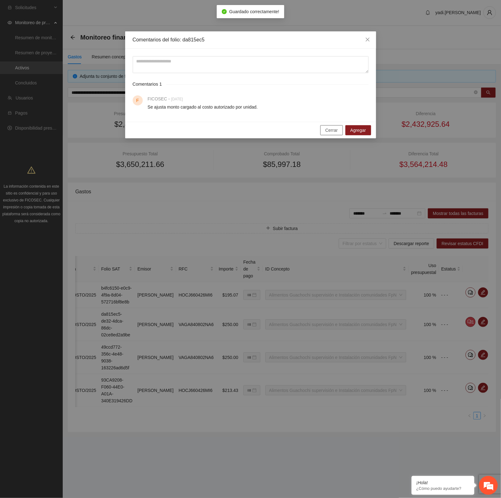
click at [330, 132] on span "Cerrar" at bounding box center [331, 130] width 13 height 7
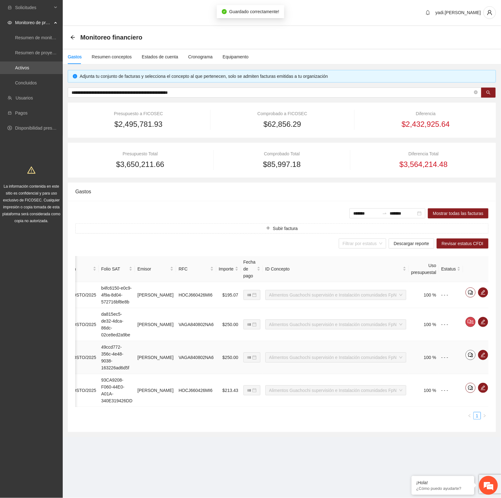
click at [468, 357] on icon "comment" at bounding box center [470, 354] width 5 height 5
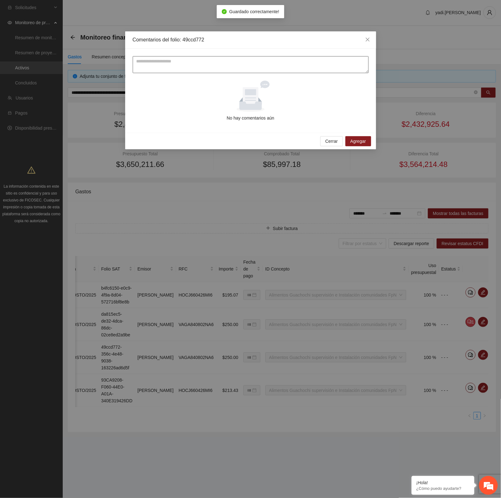
click at [275, 65] on textarea at bounding box center [251, 64] width 236 height 17
paste textarea "**********"
type textarea "**********"
click at [363, 141] on span "Agregar" at bounding box center [359, 141] width 16 height 7
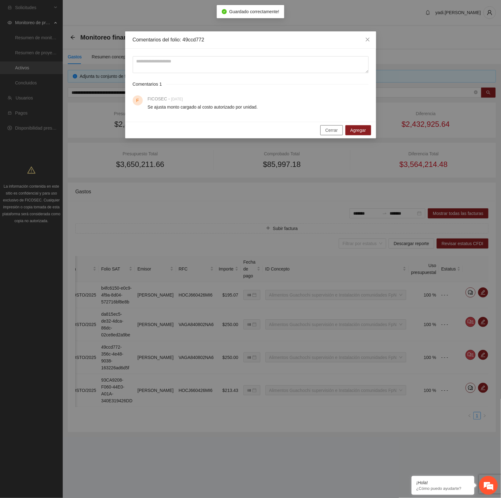
click at [327, 127] on span "Cerrar" at bounding box center [331, 130] width 13 height 7
